Goal: Task Accomplishment & Management: Complete application form

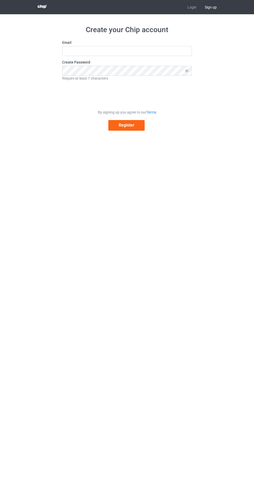
click at [199, 8] on link "Login" at bounding box center [191, 7] width 17 height 14
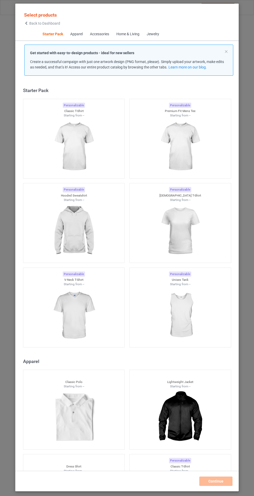
scroll to position [6, 0]
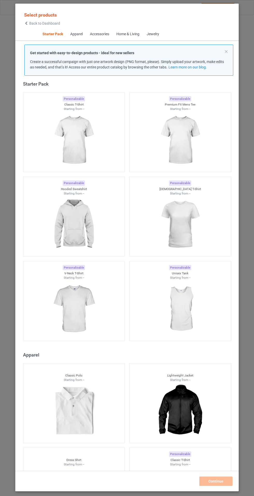
click at [67, 148] on img at bounding box center [74, 140] width 46 height 58
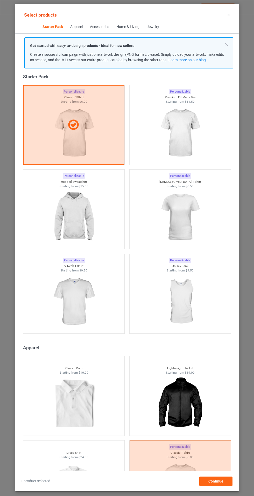
click at [177, 144] on img at bounding box center [180, 133] width 46 height 58
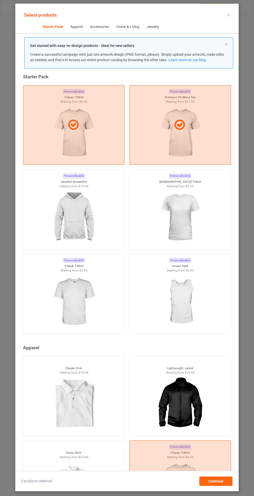
click at [54, 231] on img at bounding box center [74, 217] width 46 height 58
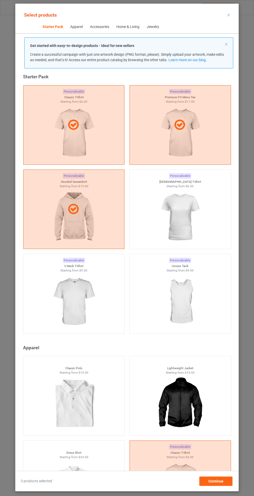
click at [195, 214] on img at bounding box center [180, 217] width 46 height 58
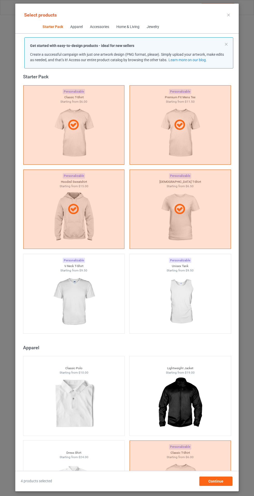
click at [71, 309] on img at bounding box center [74, 302] width 46 height 58
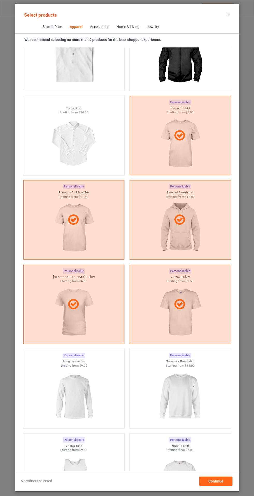
scroll to position [510, 0]
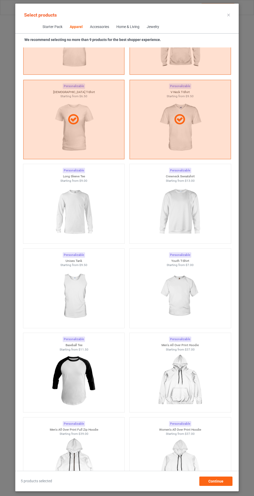
click at [68, 208] on img at bounding box center [74, 212] width 46 height 58
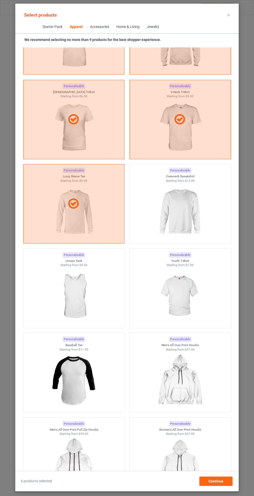
click at [191, 205] on img at bounding box center [180, 212] width 46 height 58
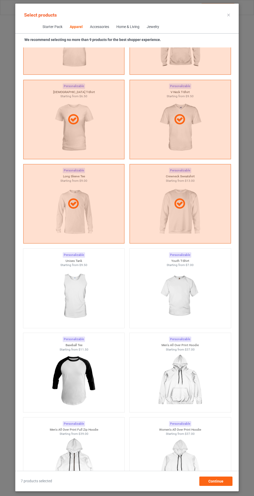
click at [193, 288] on img at bounding box center [180, 297] width 46 height 58
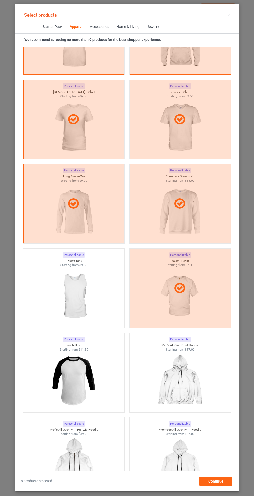
click at [229, 15] on icon at bounding box center [229, 15] width 3 height 3
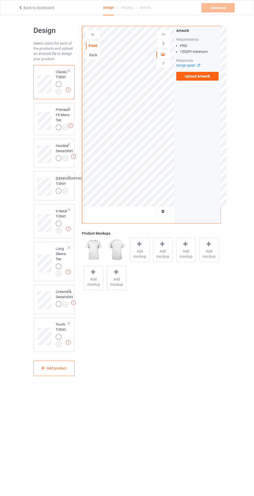
click at [0, 0] on img at bounding box center [0, 0] width 0 height 0
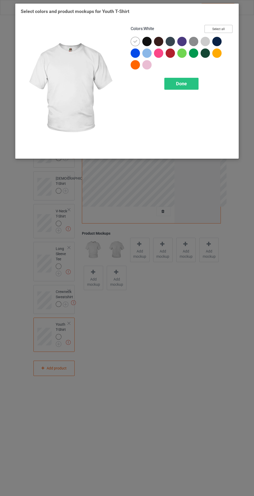
click at [226, 30] on button "Select all" at bounding box center [219, 29] width 28 height 8
click at [135, 39] on icon at bounding box center [135, 41] width 5 height 5
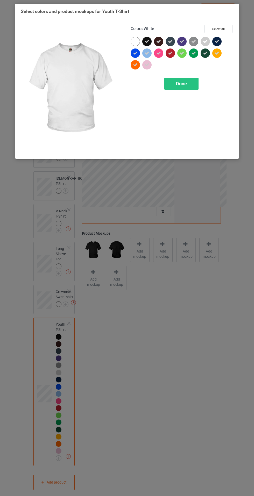
click at [184, 82] on span "Done" at bounding box center [181, 83] width 11 height 5
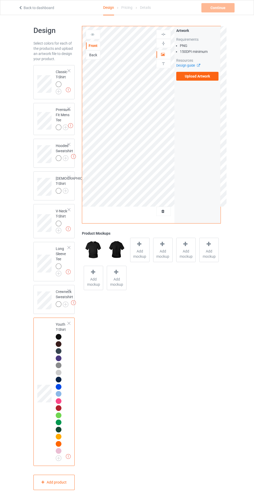
click at [0, 0] on img at bounding box center [0, 0] width 0 height 0
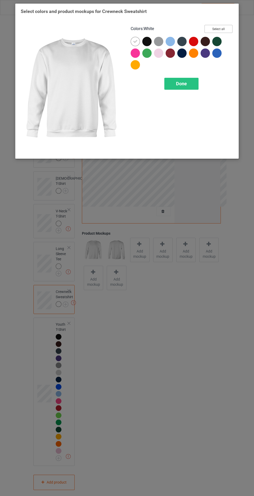
click at [228, 30] on button "Select all" at bounding box center [219, 29] width 28 height 8
click at [136, 41] on icon at bounding box center [135, 41] width 5 height 5
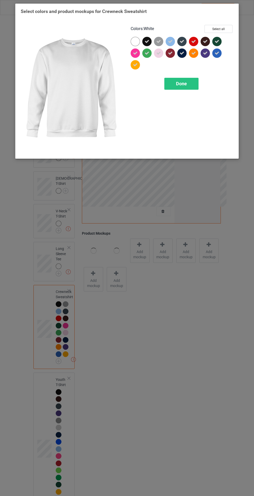
click at [192, 81] on div "Done" at bounding box center [182, 84] width 34 height 12
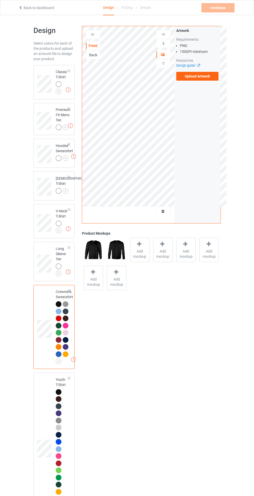
click at [58, 269] on div at bounding box center [59, 267] width 6 height 6
click at [0, 0] on img at bounding box center [0, 0] width 0 height 0
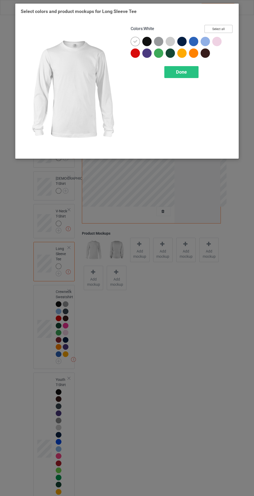
click at [230, 30] on button "Select all" at bounding box center [219, 29] width 28 height 8
click at [134, 43] on icon at bounding box center [135, 41] width 5 height 5
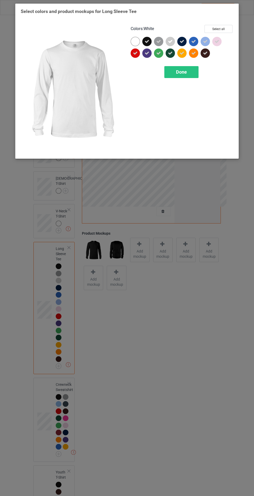
click at [188, 69] on div "Done" at bounding box center [182, 72] width 34 height 12
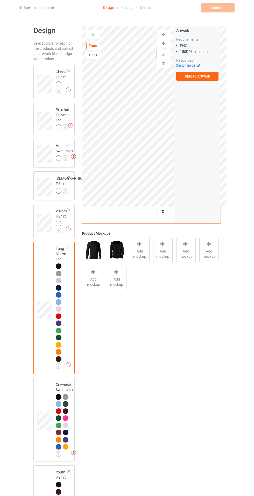
click at [58, 228] on div at bounding box center [59, 224] width 7 height 7
click at [0, 0] on img at bounding box center [0, 0] width 0 height 0
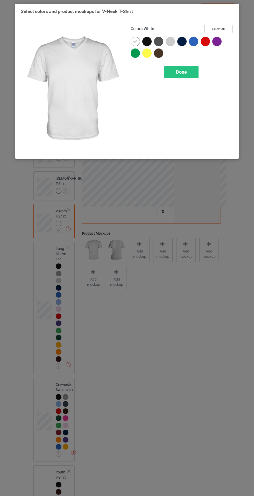
click at [229, 29] on button "Select all" at bounding box center [219, 29] width 28 height 8
click at [135, 41] on icon at bounding box center [135, 41] width 5 height 5
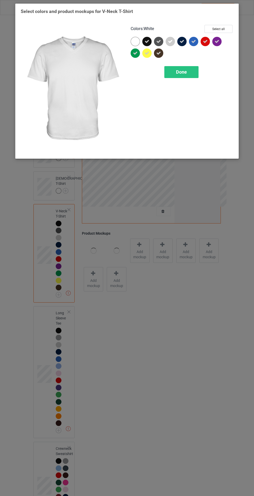
click at [191, 71] on div "Done" at bounding box center [182, 72] width 34 height 12
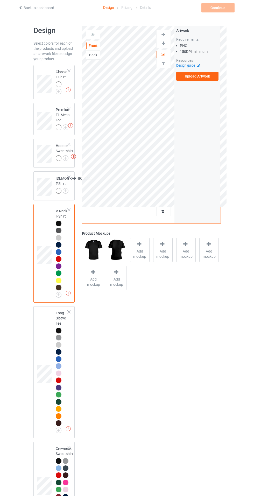
click at [0, 0] on img at bounding box center [0, 0] width 0 height 0
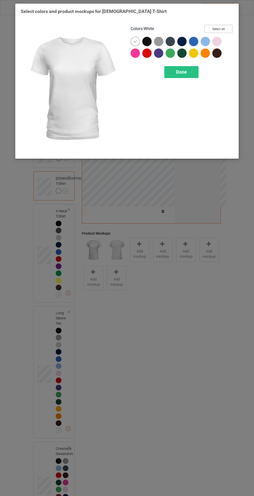
click at [228, 26] on button "Select all" at bounding box center [219, 29] width 28 height 8
click at [135, 42] on icon at bounding box center [135, 41] width 5 height 5
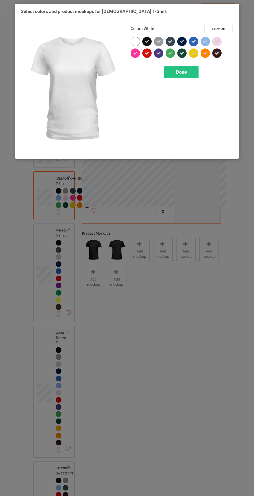
click at [190, 69] on div "Done" at bounding box center [182, 72] width 34 height 12
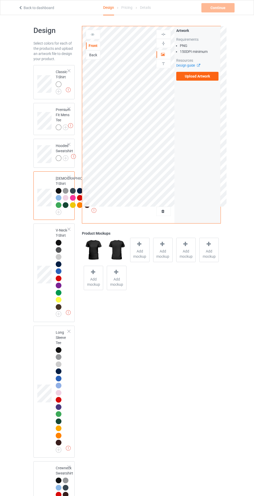
click at [0, 0] on img at bounding box center [0, 0] width 0 height 0
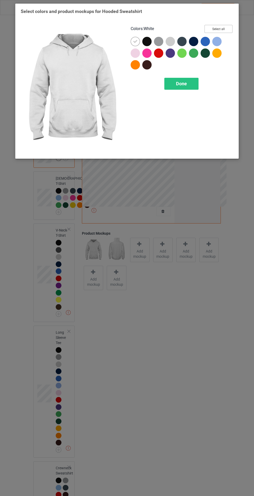
click at [228, 28] on button "Select all" at bounding box center [219, 29] width 28 height 8
click at [137, 43] on icon at bounding box center [135, 41] width 5 height 5
click at [193, 80] on div "Done" at bounding box center [182, 84] width 34 height 12
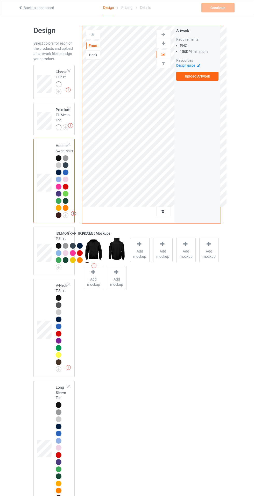
click at [0, 0] on img at bounding box center [0, 0] width 0 height 0
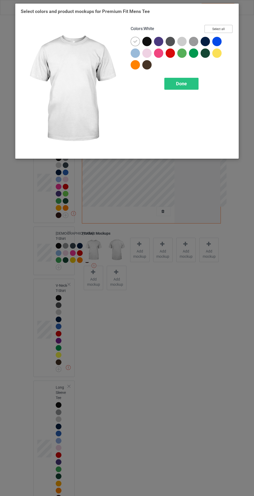
click at [229, 32] on button "Select all" at bounding box center [219, 29] width 28 height 8
click at [135, 41] on icon at bounding box center [135, 41] width 5 height 5
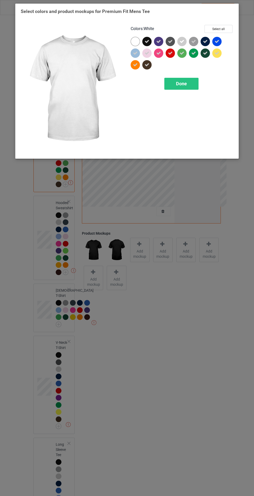
click at [186, 80] on div "Done" at bounding box center [182, 84] width 34 height 12
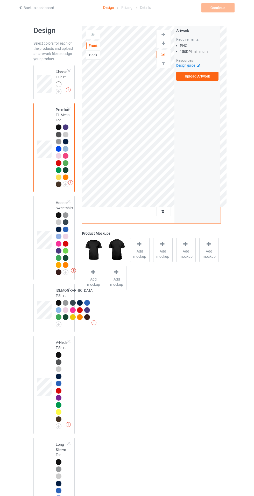
click at [0, 0] on img at bounding box center [0, 0] width 0 height 0
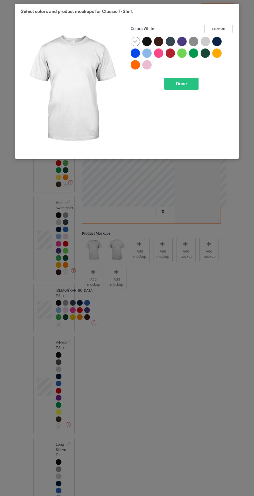
click at [230, 28] on button "Select all" at bounding box center [219, 29] width 28 height 8
click at [132, 41] on div at bounding box center [135, 41] width 9 height 9
click at [190, 80] on div "Done" at bounding box center [182, 84] width 34 height 12
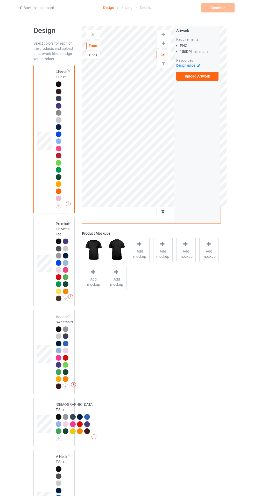
click at [214, 78] on label "Upload Artwork" at bounding box center [197, 76] width 43 height 9
click at [0, 0] on input "Upload Artwork" at bounding box center [0, 0] width 0 height 0
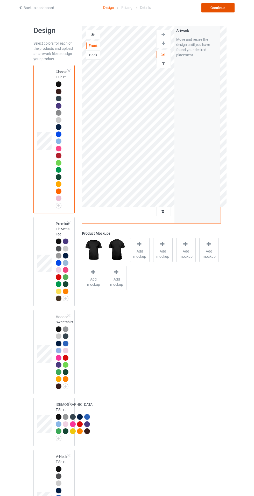
click at [221, 6] on div "Continue" at bounding box center [218, 7] width 33 height 9
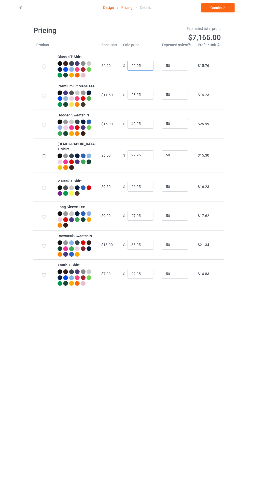
click at [128, 68] on input "22.95" at bounding box center [141, 66] width 26 height 10
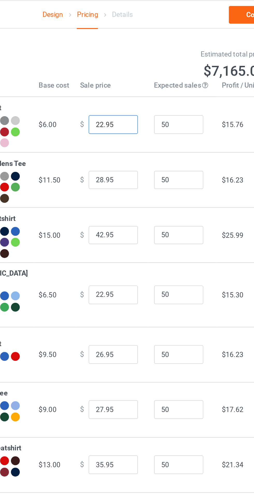
click at [129, 69] on input "22.95" at bounding box center [141, 66] width 26 height 10
type input "25.95"
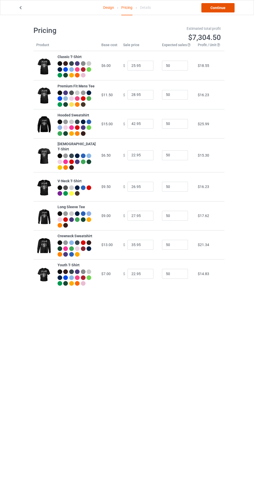
click at [220, 6] on link "Continue" at bounding box center [218, 7] width 33 height 9
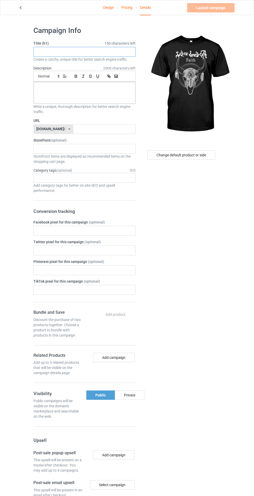
click at [49, 52] on input "text" at bounding box center [84, 52] width 102 height 10
type input "LIMITED EDITION"
click at [51, 100] on div at bounding box center [85, 93] width 102 height 22
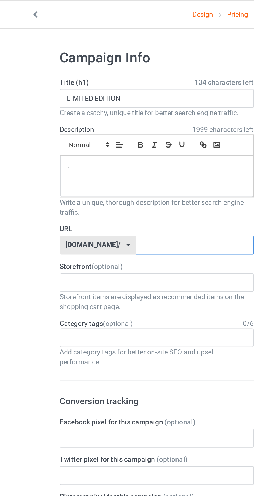
click at [78, 129] on input "text" at bounding box center [104, 129] width 62 height 10
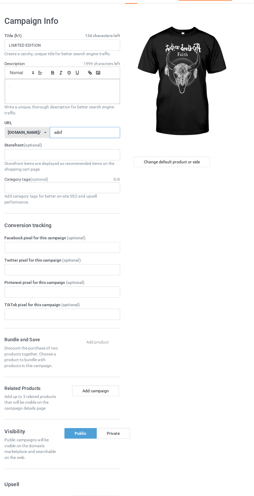
type input "sdc"
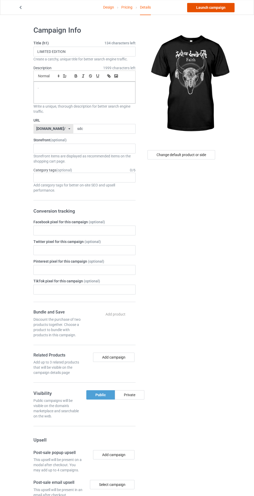
click at [207, 8] on link "Launch campaign" at bounding box center [210, 7] width 47 height 9
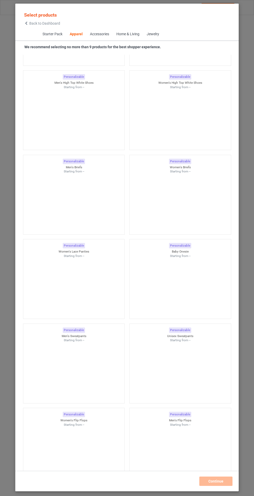
scroll to position [1267, 0]
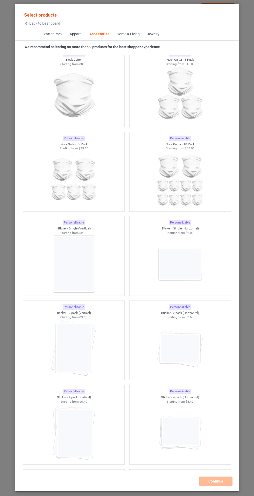
scroll to position [3380, 0]
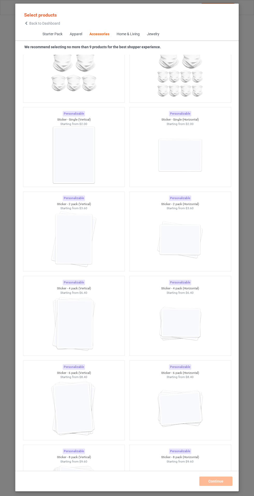
click at [65, 156] on img at bounding box center [74, 155] width 46 height 58
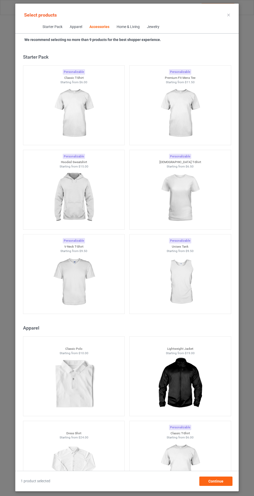
click at [58, 107] on img at bounding box center [74, 113] width 46 height 58
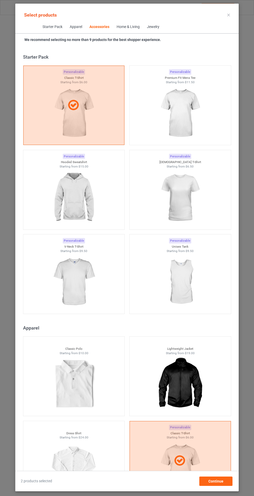
click at [167, 118] on img at bounding box center [180, 113] width 46 height 58
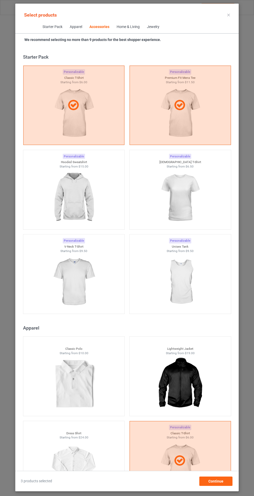
click at [73, 199] on img at bounding box center [74, 198] width 46 height 58
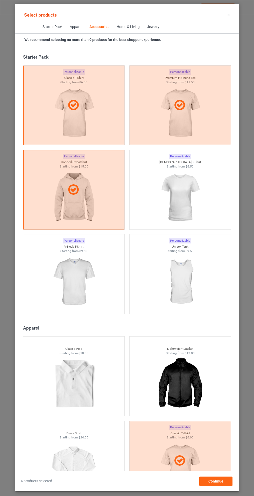
click at [170, 201] on img at bounding box center [180, 198] width 46 height 58
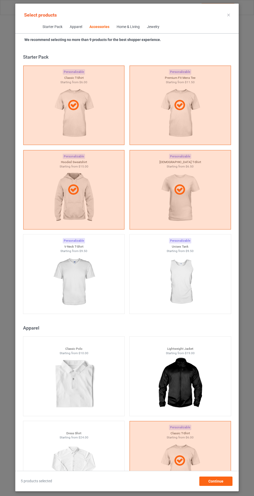
click at [60, 297] on img at bounding box center [74, 282] width 46 height 58
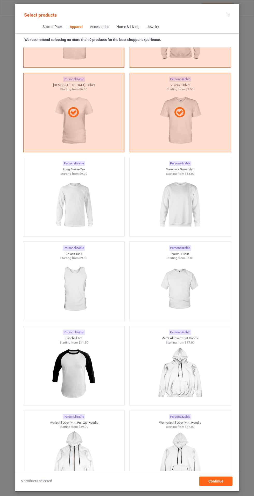
scroll to position [518, 0]
click at [67, 205] on img at bounding box center [74, 205] width 46 height 58
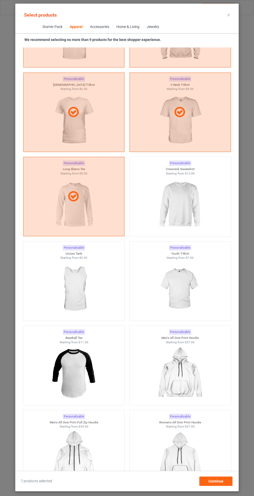
click at [172, 205] on img at bounding box center [180, 205] width 46 height 58
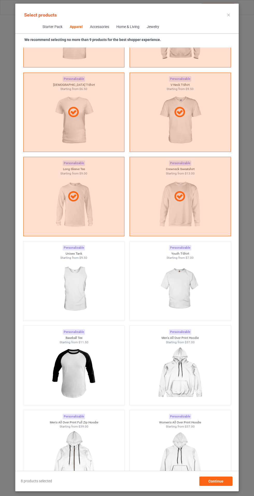
click at [173, 282] on img at bounding box center [180, 289] width 46 height 58
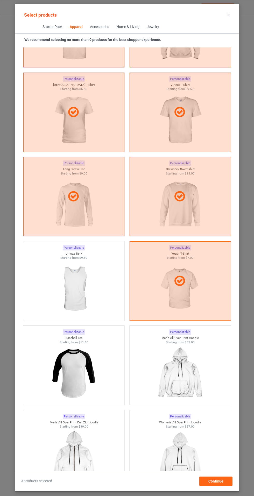
click at [81, 369] on img at bounding box center [74, 374] width 46 height 58
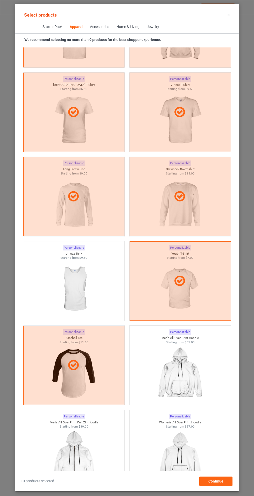
click at [229, 15] on icon at bounding box center [229, 15] width 3 height 3
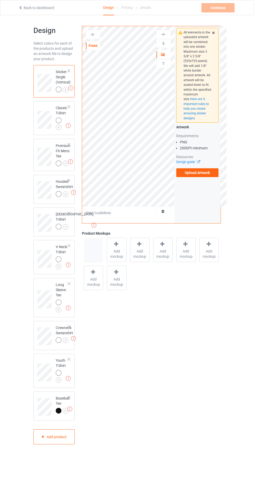
click at [68, 412] on img at bounding box center [69, 409] width 5 height 5
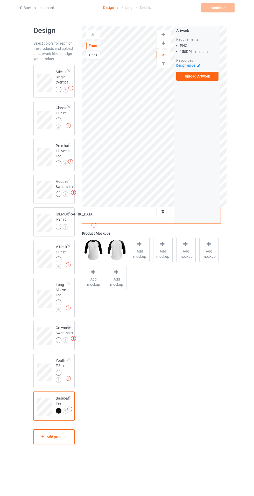
click at [0, 0] on img at bounding box center [0, 0] width 0 height 0
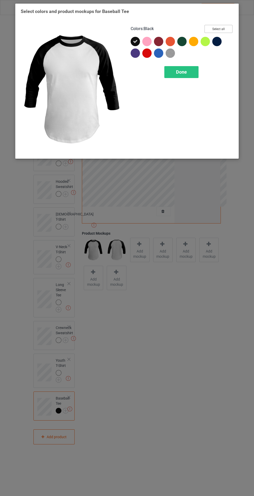
click at [228, 30] on button "Select all" at bounding box center [219, 29] width 28 height 8
click at [194, 73] on div "Done" at bounding box center [182, 72] width 34 height 12
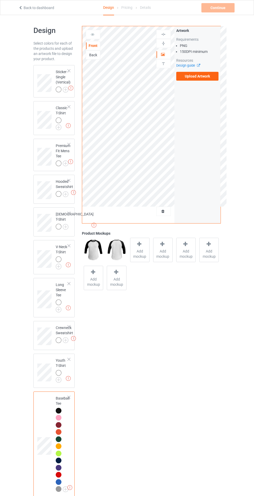
click at [0, 0] on img at bounding box center [0, 0] width 0 height 0
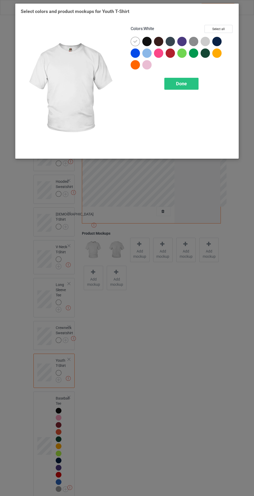
click at [224, 27] on button "Select all" at bounding box center [219, 29] width 28 height 8
click at [191, 81] on div "Done" at bounding box center [182, 84] width 34 height 12
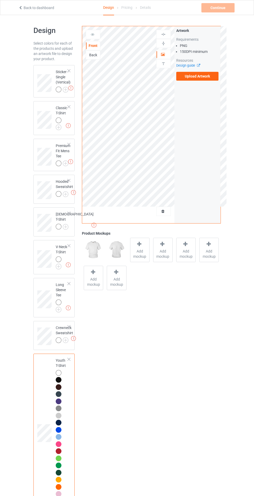
click at [0, 0] on img at bounding box center [0, 0] width 0 height 0
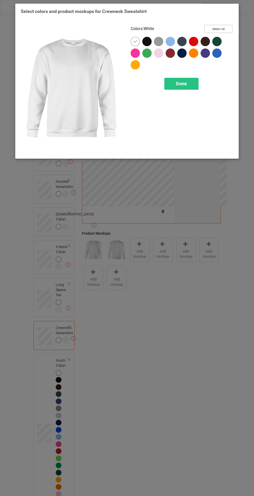
click at [229, 30] on button "Select all" at bounding box center [219, 29] width 28 height 8
click at [187, 89] on div "Done" at bounding box center [182, 84] width 34 height 12
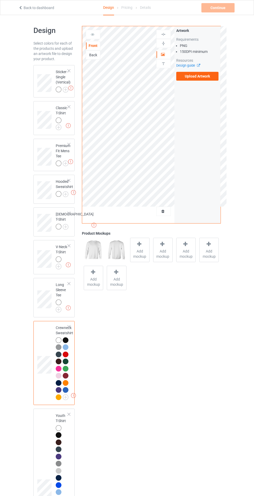
click at [0, 0] on img at bounding box center [0, 0] width 0 height 0
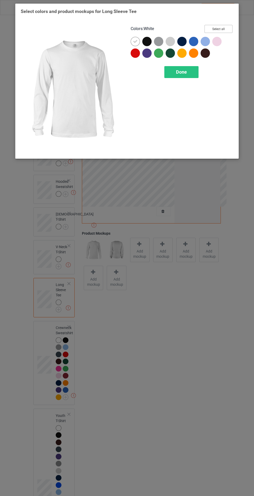
click at [229, 29] on button "Select all" at bounding box center [219, 29] width 28 height 8
click at [191, 75] on div "Done" at bounding box center [182, 72] width 34 height 12
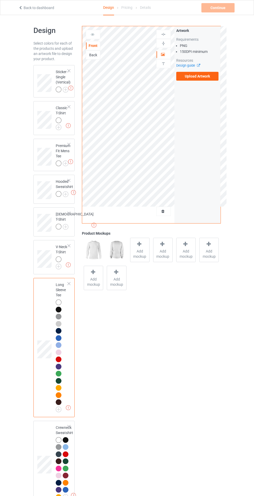
click at [0, 0] on img at bounding box center [0, 0] width 0 height 0
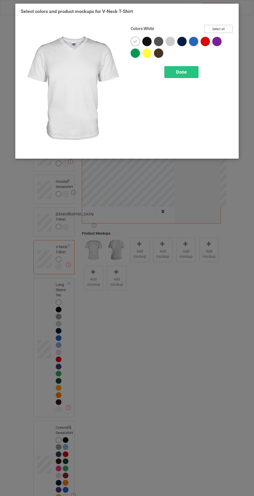
click at [224, 28] on button "Select all" at bounding box center [219, 29] width 28 height 8
click at [183, 76] on div "Done" at bounding box center [182, 72] width 34 height 12
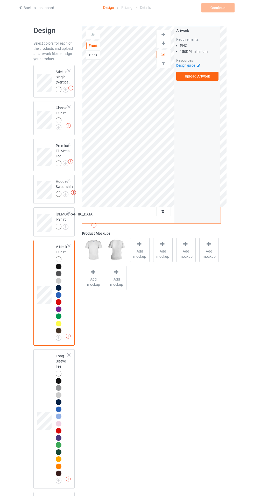
click at [0, 0] on img at bounding box center [0, 0] width 0 height 0
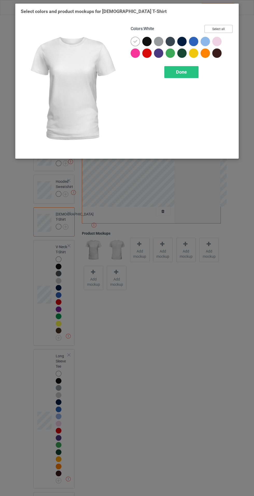
click at [225, 27] on button "Select all" at bounding box center [219, 29] width 28 height 8
click at [187, 77] on div "Done" at bounding box center [182, 72] width 34 height 12
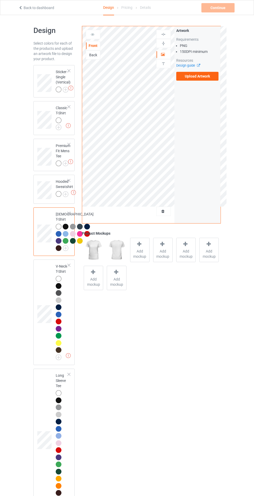
click at [0, 0] on img at bounding box center [0, 0] width 0 height 0
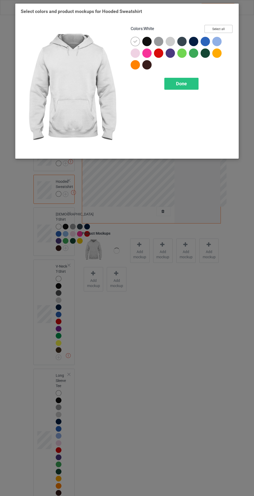
click at [229, 29] on button "Select all" at bounding box center [219, 29] width 28 height 8
click at [186, 89] on div "Done" at bounding box center [182, 84] width 34 height 12
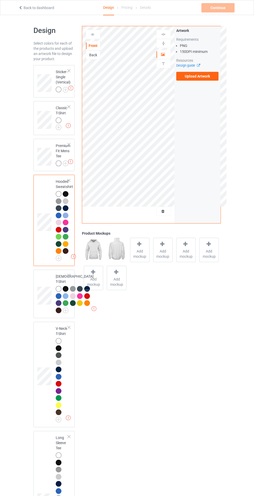
click at [0, 0] on img at bounding box center [0, 0] width 0 height 0
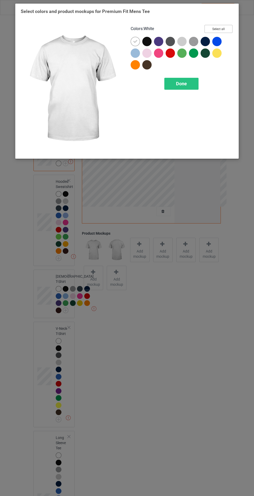
click at [224, 26] on button "Select all" at bounding box center [219, 29] width 28 height 8
click at [180, 87] on div "Done" at bounding box center [182, 84] width 34 height 12
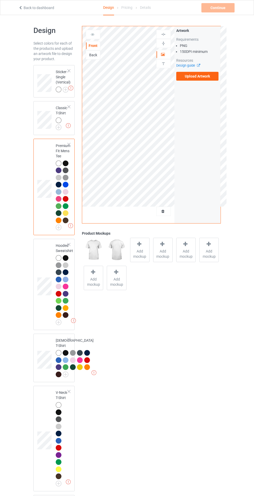
click at [0, 0] on img at bounding box center [0, 0] width 0 height 0
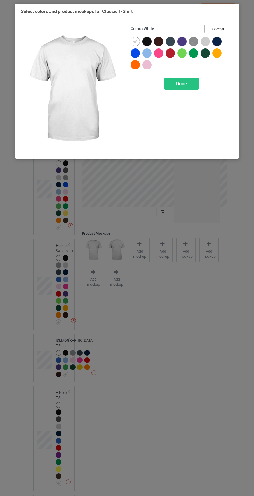
click at [229, 31] on button "Select all" at bounding box center [219, 29] width 28 height 8
click at [186, 86] on div "Done" at bounding box center [182, 84] width 34 height 12
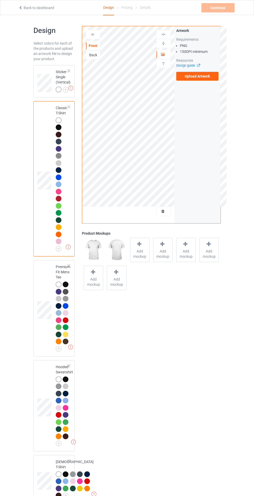
click at [209, 76] on label "Upload Artwork" at bounding box center [197, 76] width 43 height 9
click at [0, 0] on input "Upload Artwork" at bounding box center [0, 0] width 0 height 0
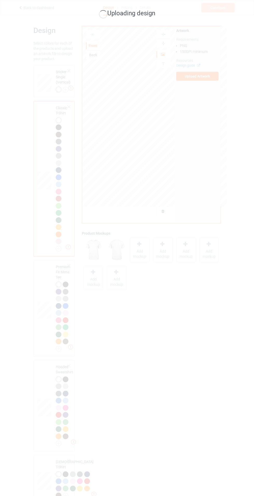
click at [206, 88] on div "Uploading design" at bounding box center [127, 248] width 254 height 496
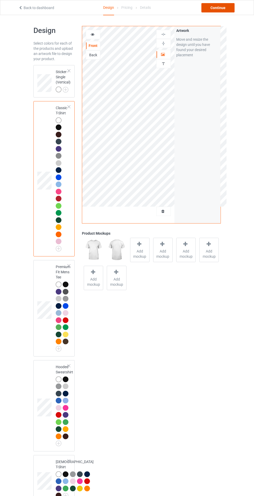
click at [219, 8] on div "Continue" at bounding box center [218, 7] width 33 height 9
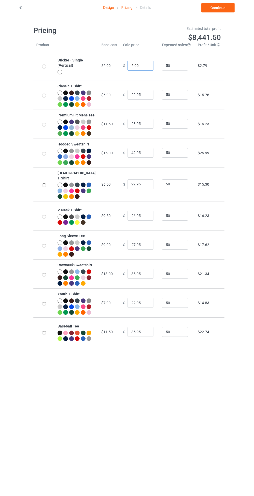
click at [130, 66] on input "5.00" at bounding box center [141, 66] width 26 height 10
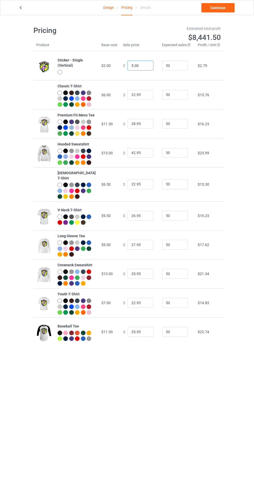
click at [128, 66] on input "5.00" at bounding box center [141, 66] width 26 height 10
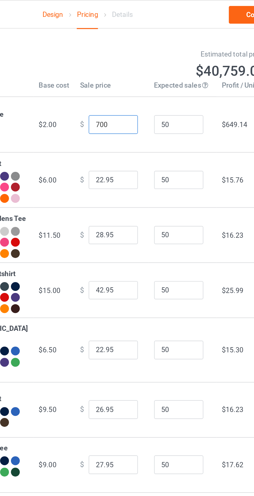
type input "7.00"
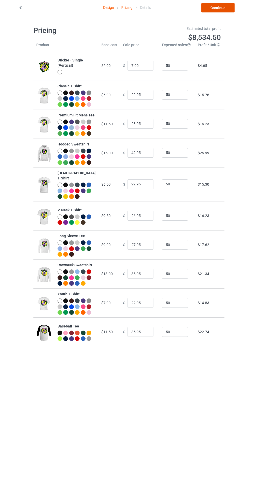
click at [229, 10] on link "Continue" at bounding box center [218, 7] width 33 height 9
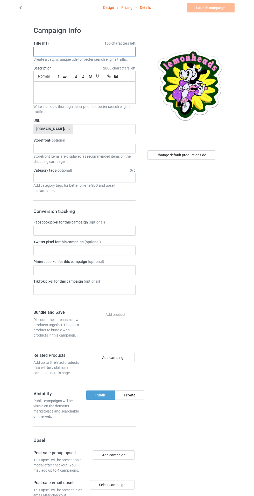
click at [59, 56] on input "text" at bounding box center [84, 52] width 102 height 10
click at [51, 51] on input "text" at bounding box center [84, 52] width 102 height 10
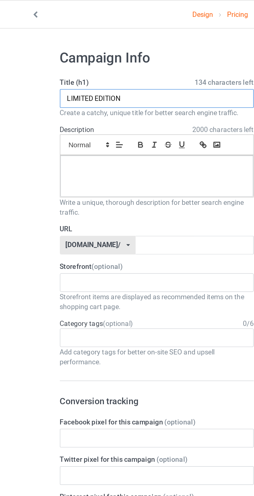
type input "LIMITED EDITION"
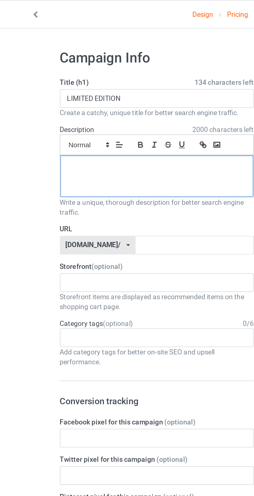
click at [46, 97] on div at bounding box center [85, 93] width 102 height 22
click at [46, 87] on p at bounding box center [84, 87] width 93 height 5
click at [77, 130] on input "text" at bounding box center [104, 129] width 62 height 10
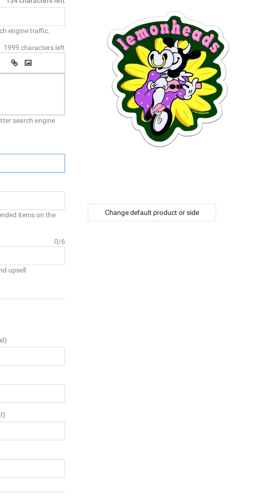
type input "lmh"
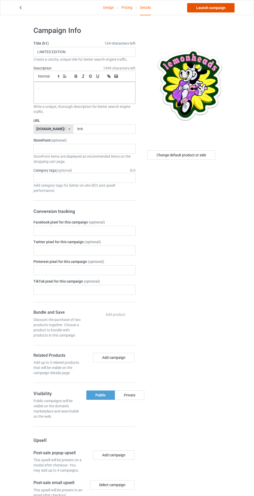
click at [198, 5] on link "Launch campaign" at bounding box center [210, 7] width 47 height 9
